Goal: Information Seeking & Learning: Understand process/instructions

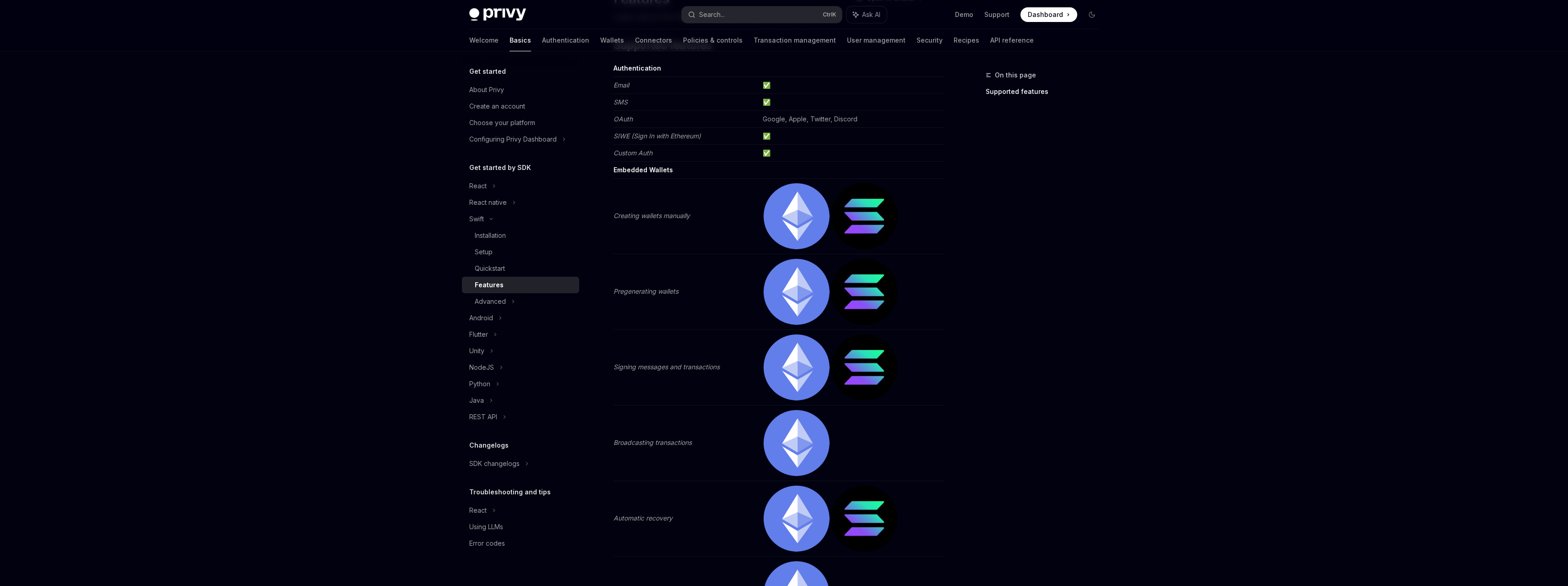
scroll to position [48, 0]
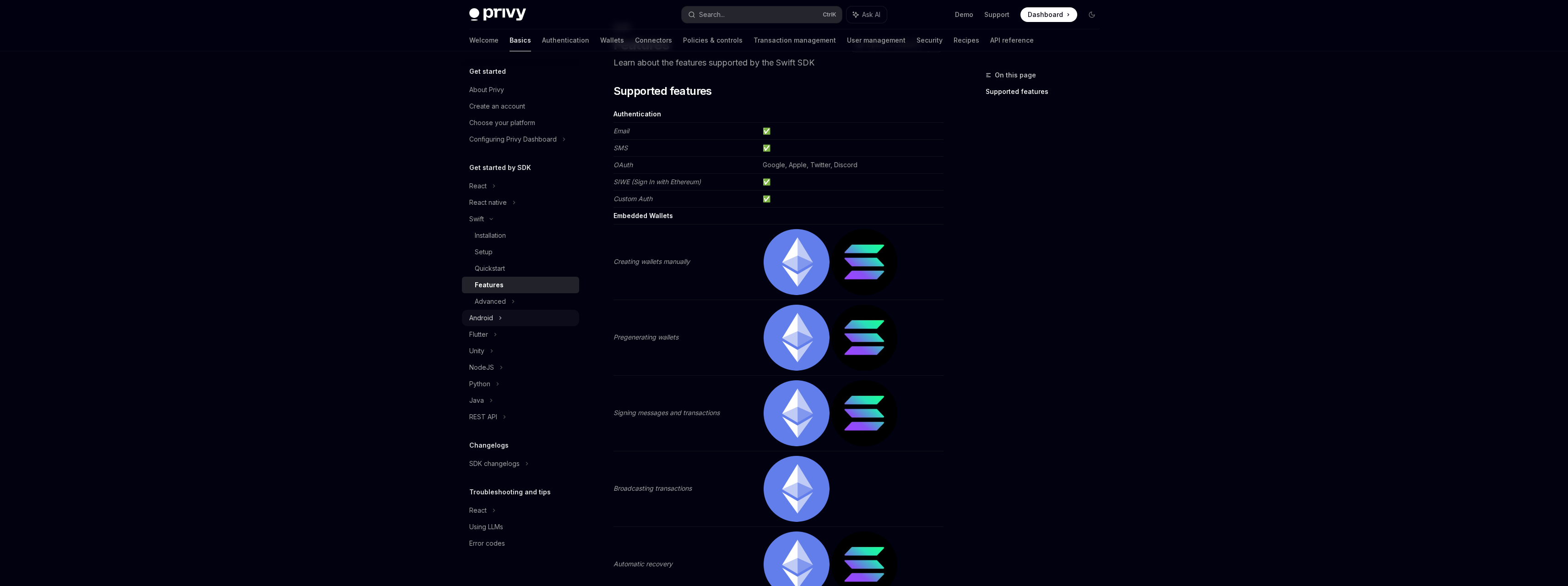
click at [497, 317] on div "Android" at bounding box center [520, 317] width 117 height 16
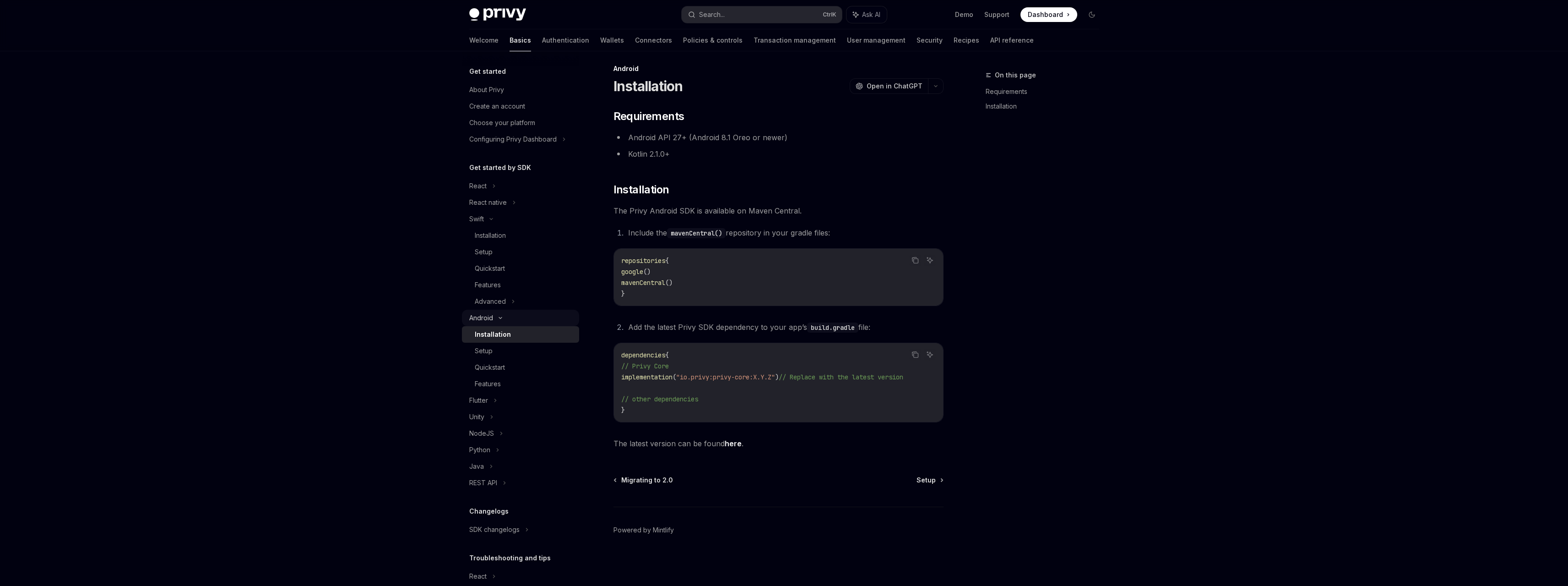
scroll to position [10, 0]
click at [542, 43] on link "Authentication" at bounding box center [565, 40] width 47 height 22
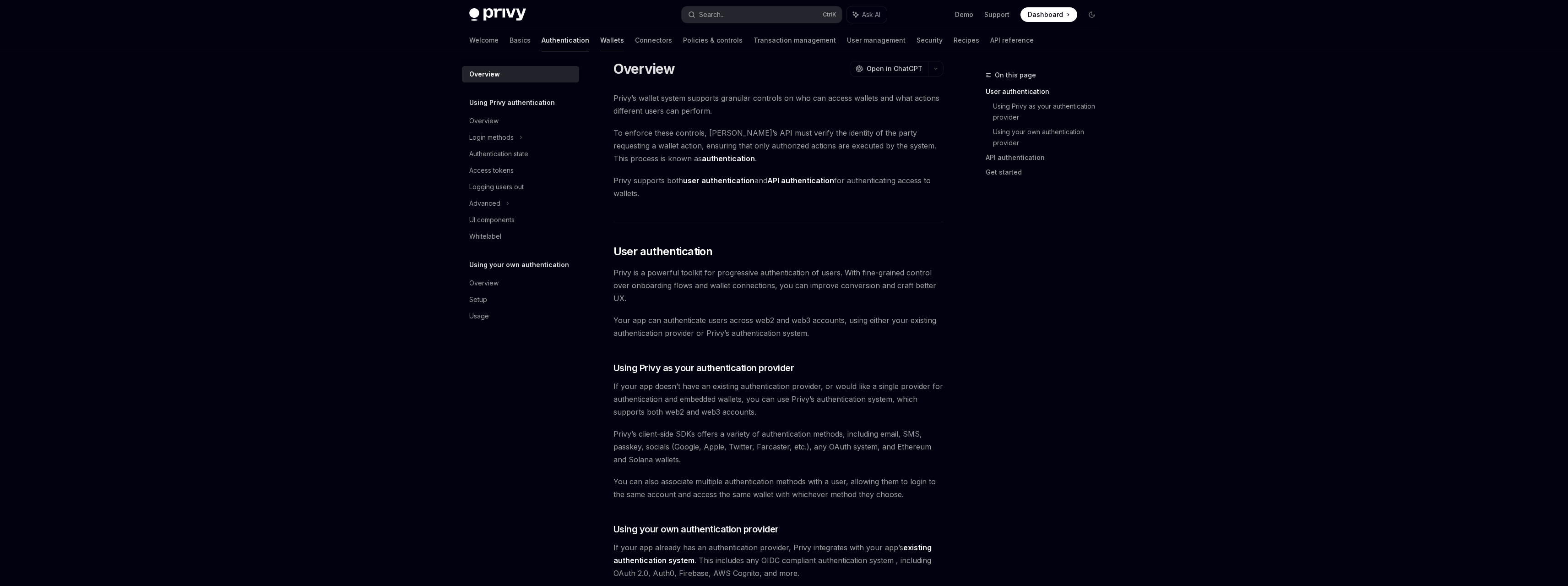
click at [600, 41] on link "Wallets" at bounding box center [612, 40] width 24 height 22
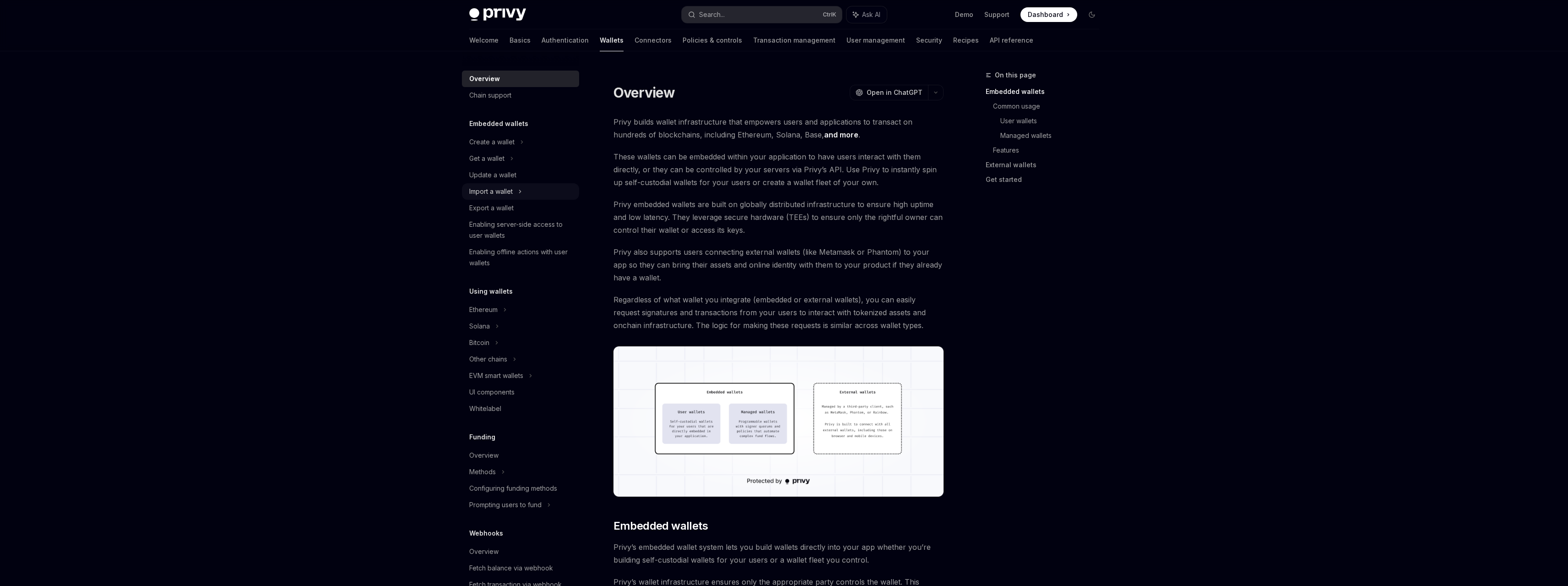
click at [509, 188] on div "Import a wallet" at bounding box center [491, 191] width 43 height 11
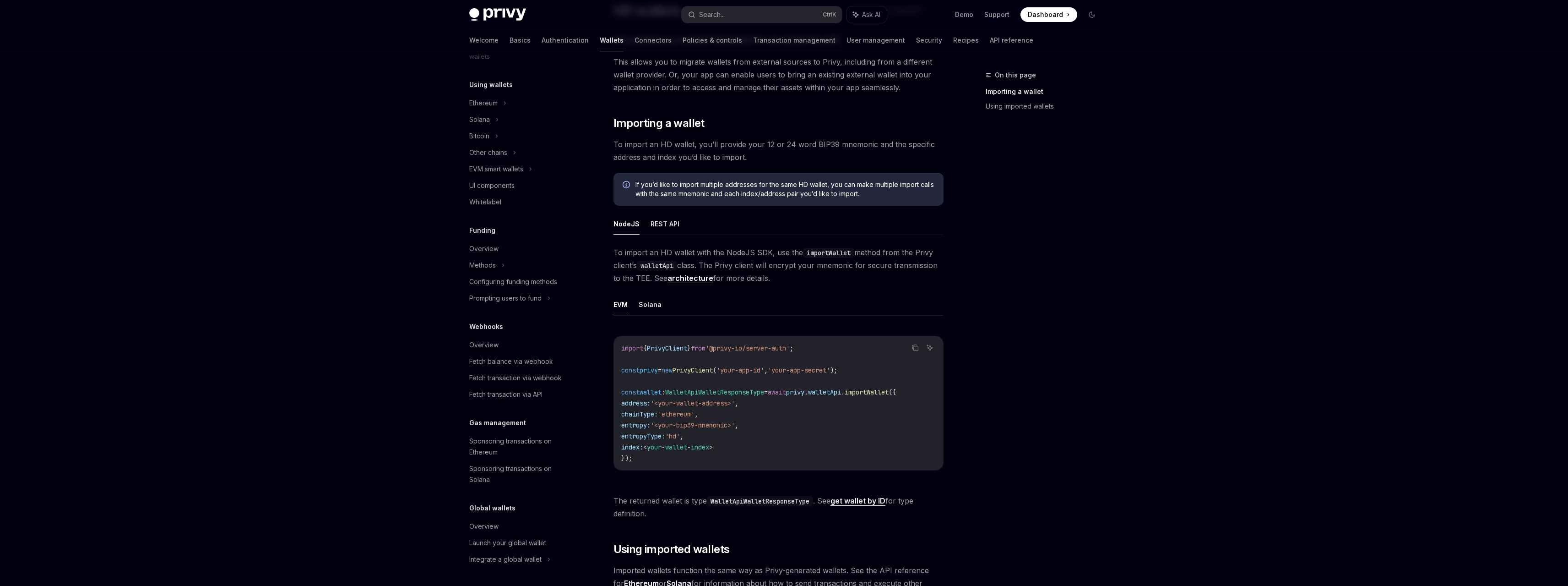
scroll to position [91, 0]
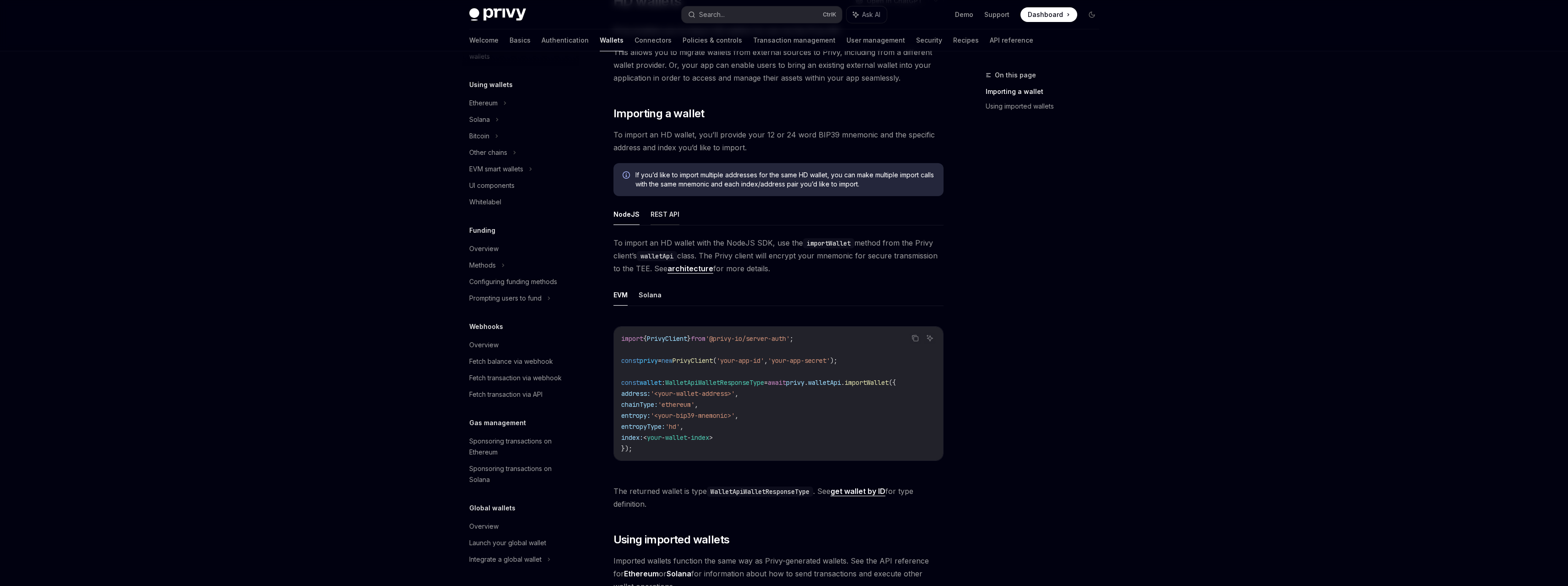
click at [671, 217] on button "REST API" at bounding box center [665, 214] width 29 height 21
type textarea "*"
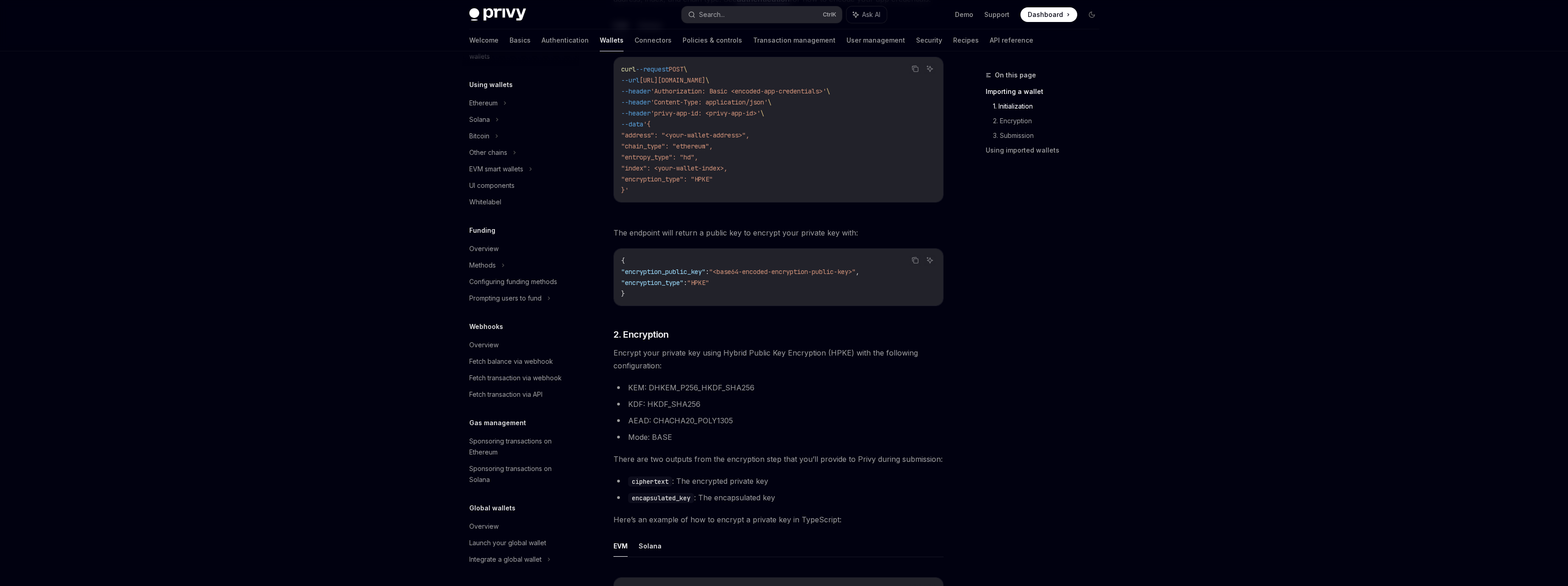
scroll to position [229, 0]
